Goal: Navigation & Orientation: Find specific page/section

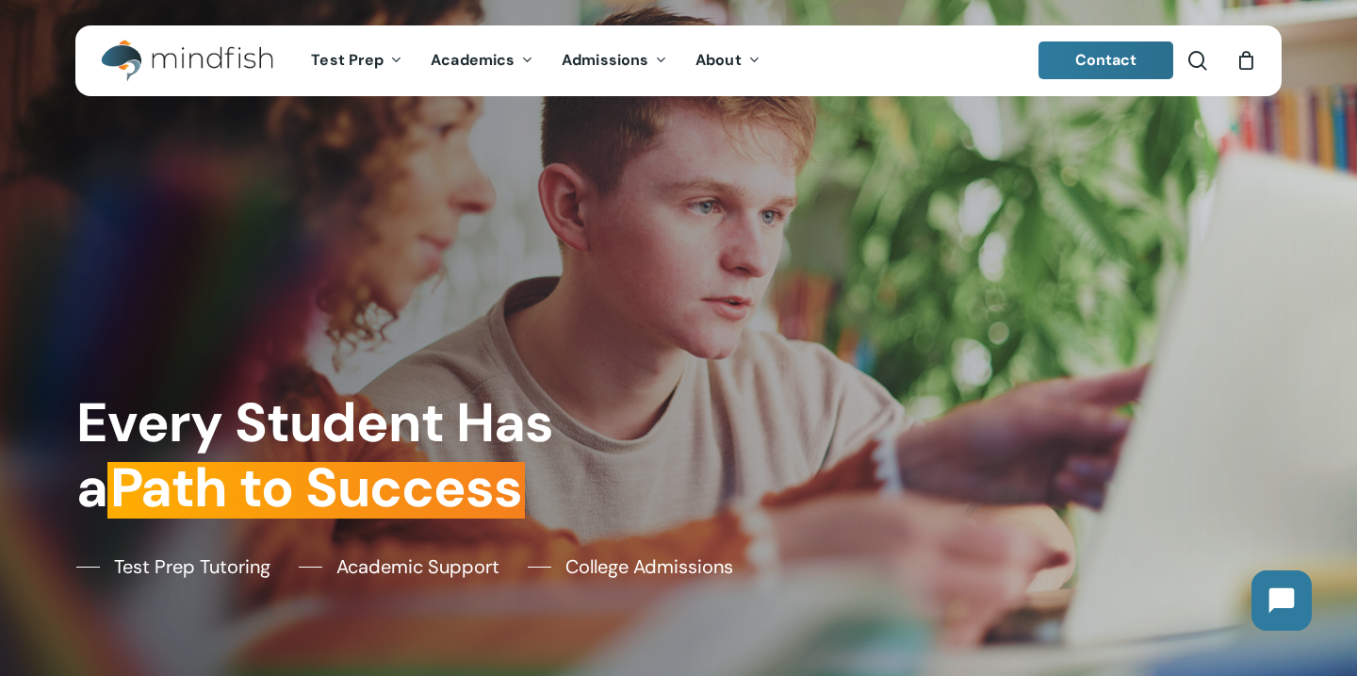
click at [1122, 61] on span "Contact" at bounding box center [1106, 60] width 62 height 20
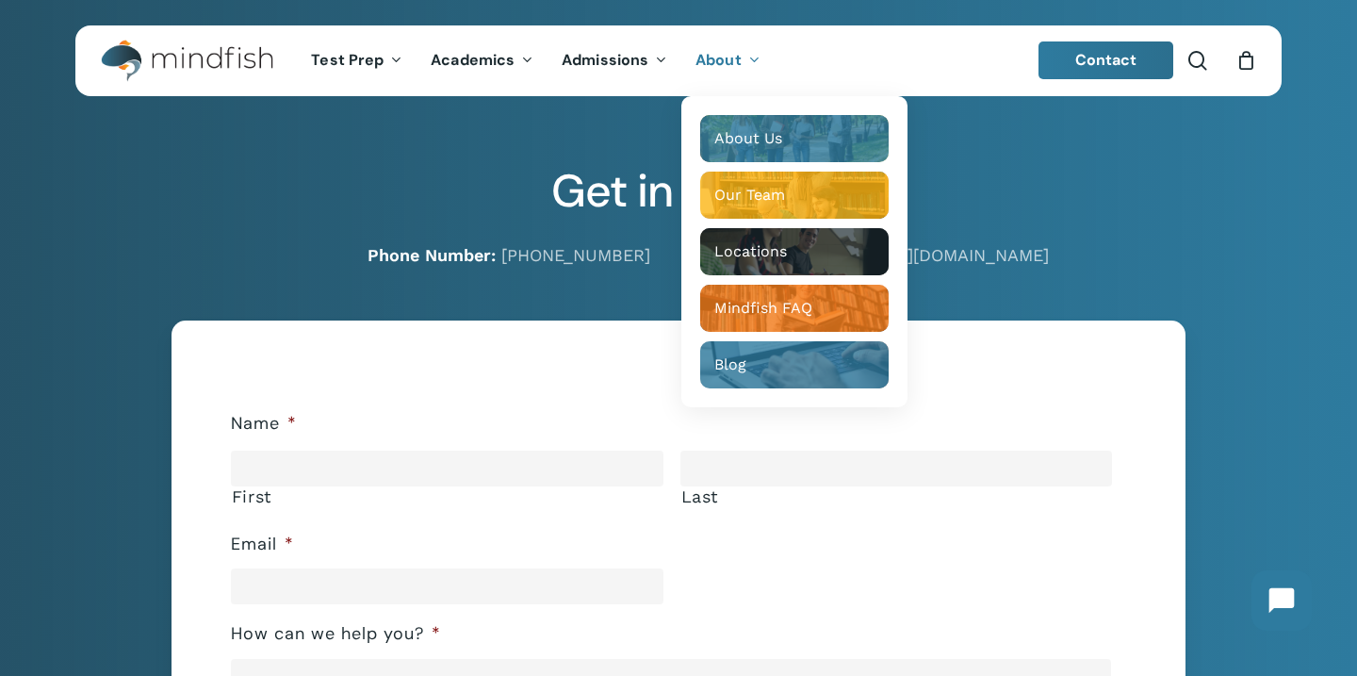
click at [729, 65] on span "About" at bounding box center [719, 60] width 46 height 20
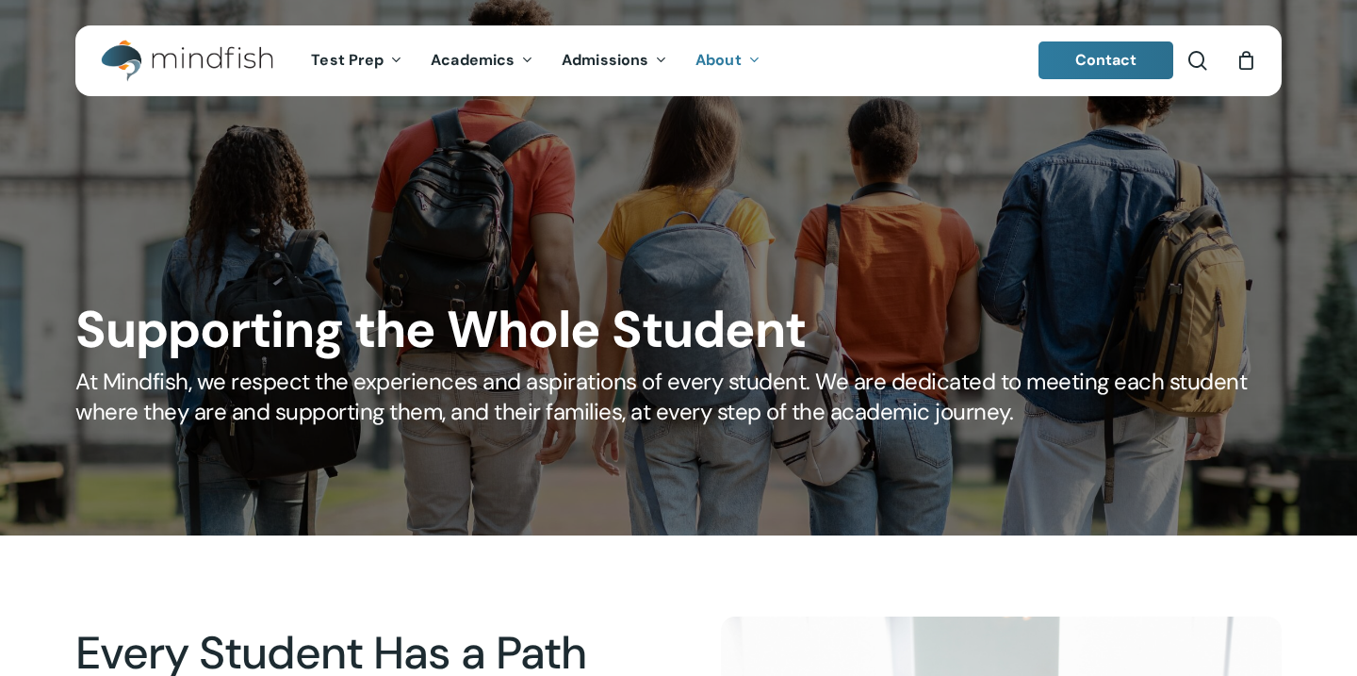
click at [741, 137] on div at bounding box center [678, 267] width 1357 height 535
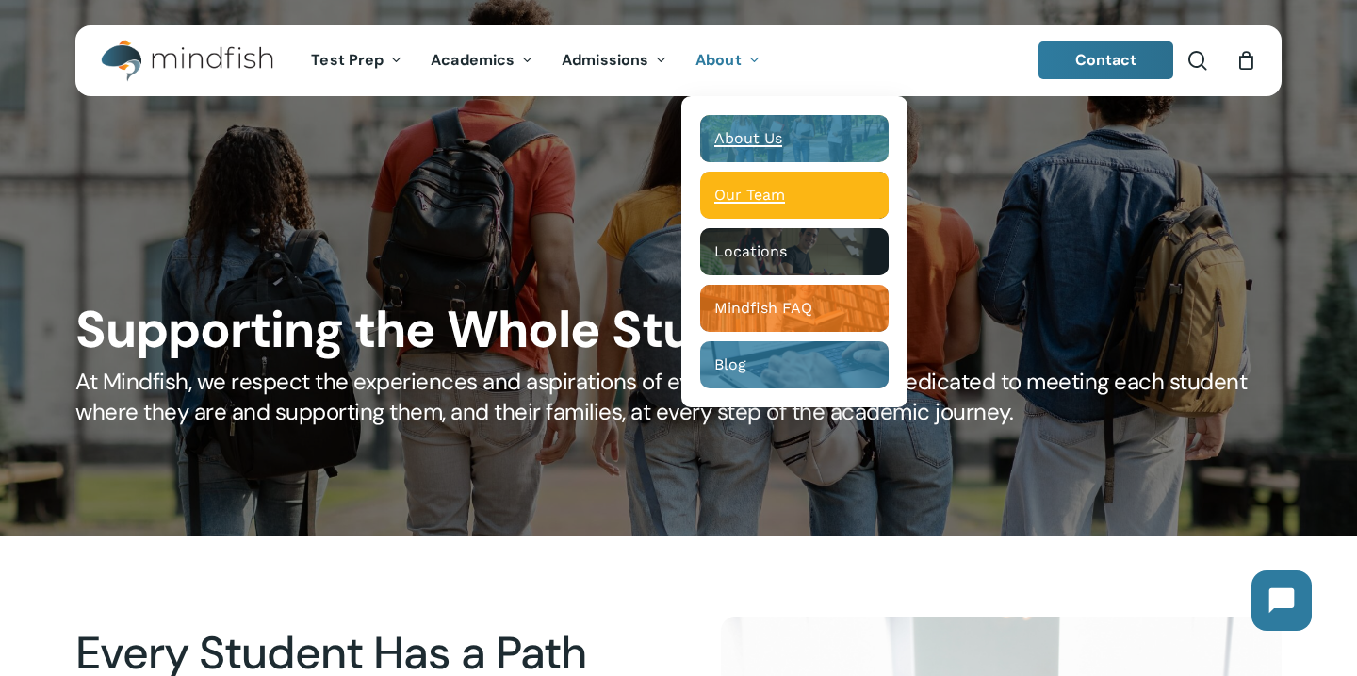
click at [740, 195] on span "Our Team" at bounding box center [749, 195] width 71 height 18
